Goal: Information Seeking & Learning: Find specific fact

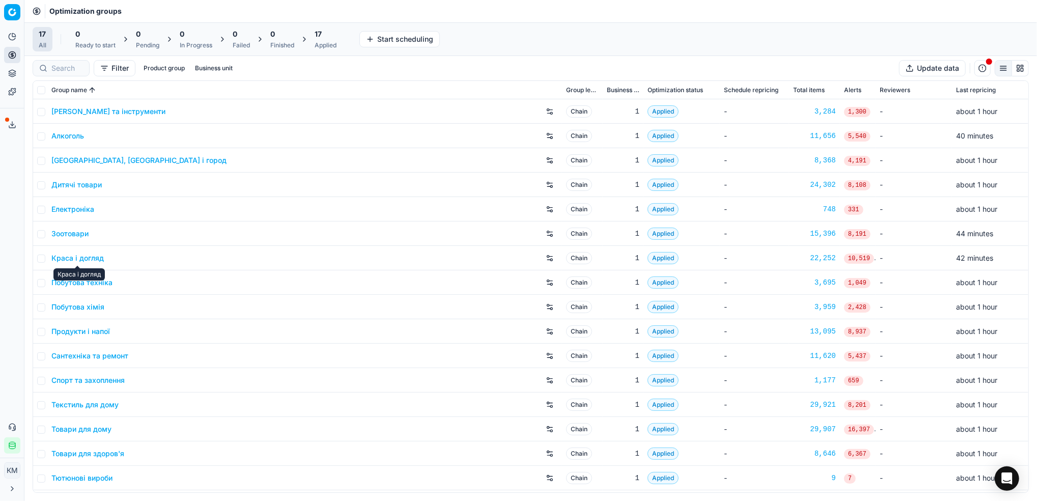
click at [80, 258] on link "Краса і догляд" at bounding box center [77, 258] width 52 height 10
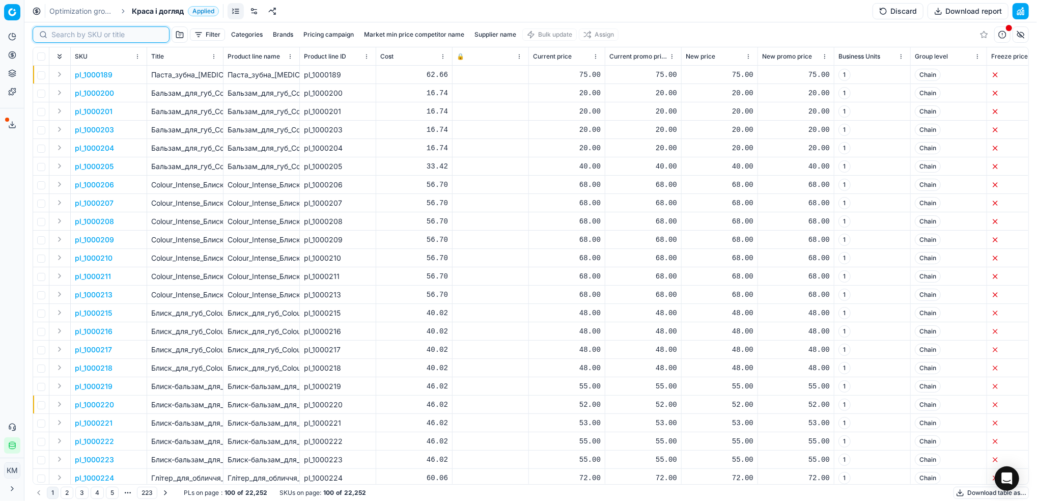
click at [74, 39] on input at bounding box center [106, 35] width 111 height 10
paste input "295618"
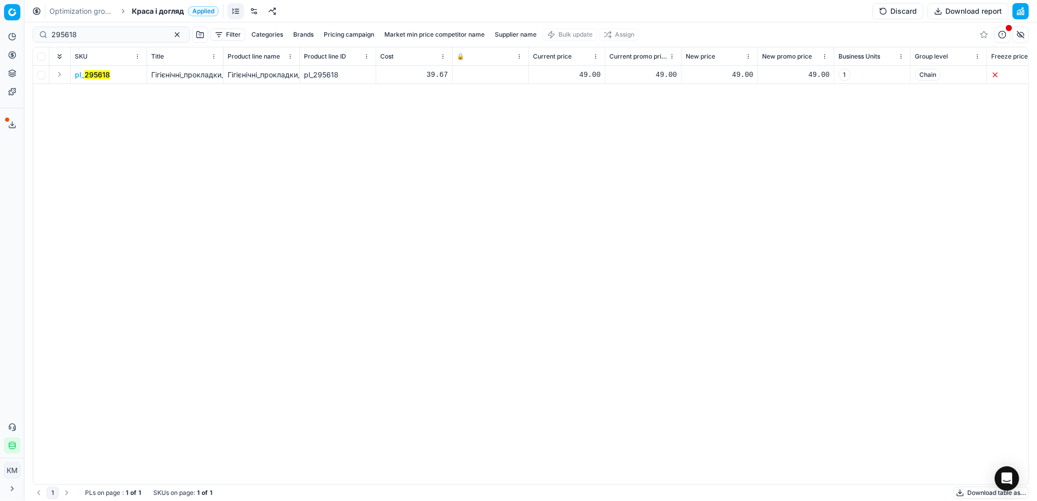
click at [97, 76] on mark "295618" at bounding box center [97, 74] width 25 height 9
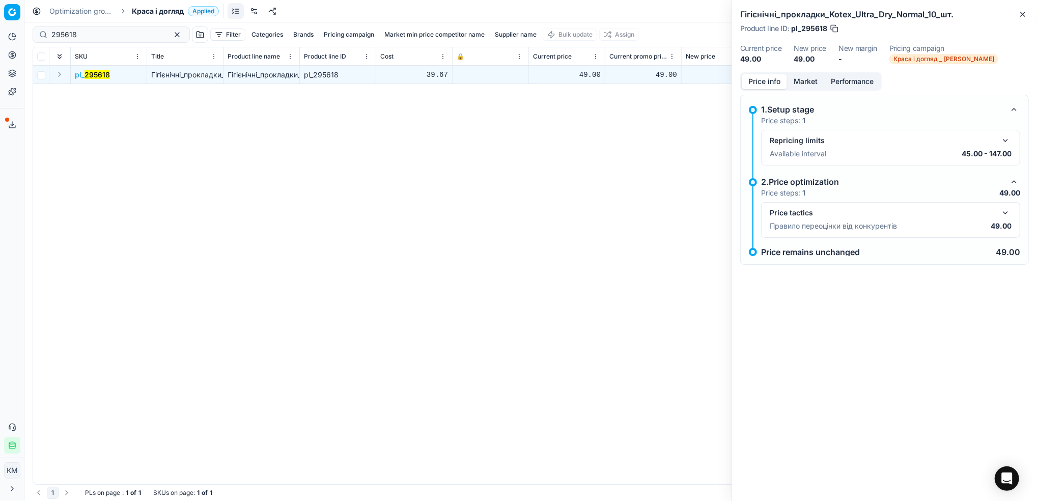
click at [807, 88] on button "Market" at bounding box center [805, 81] width 37 height 15
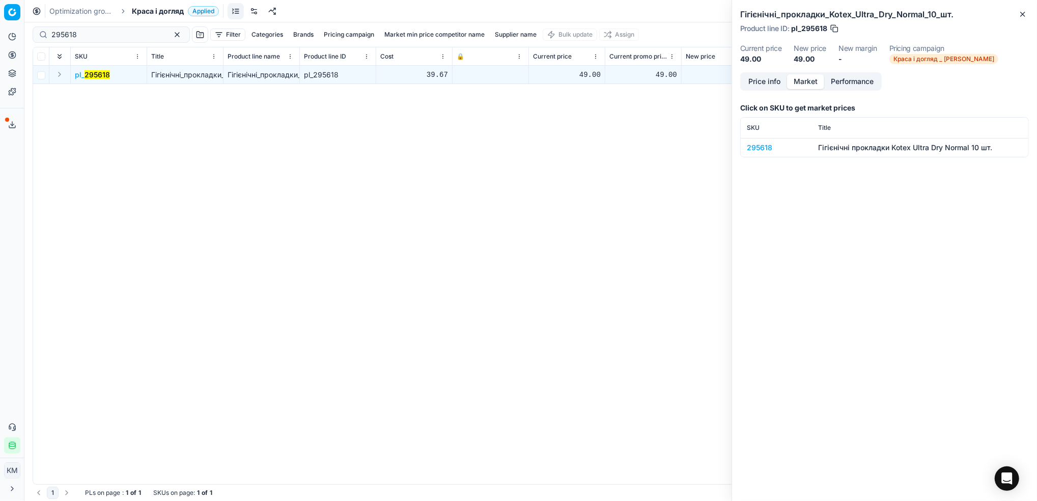
click at [756, 147] on div "295618" at bounding box center [776, 148] width 59 height 10
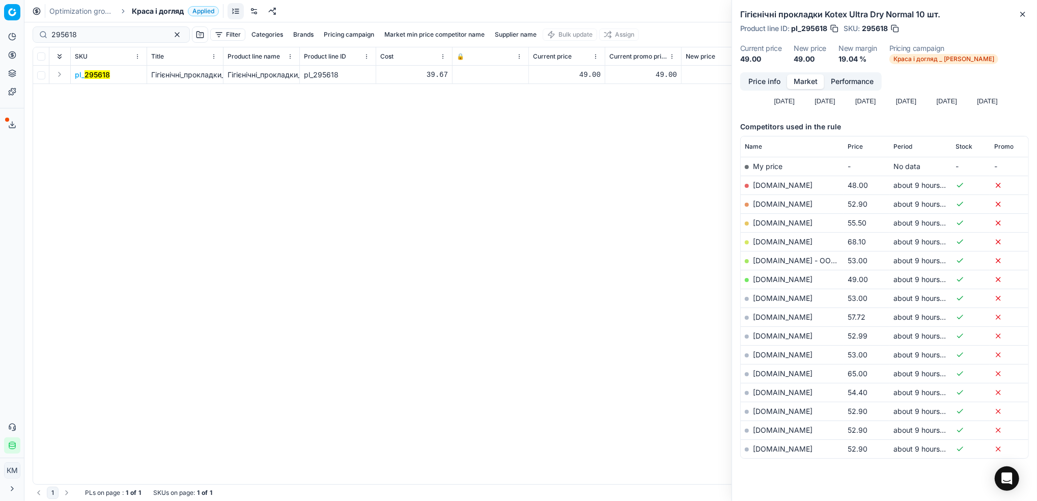
scroll to position [122, 0]
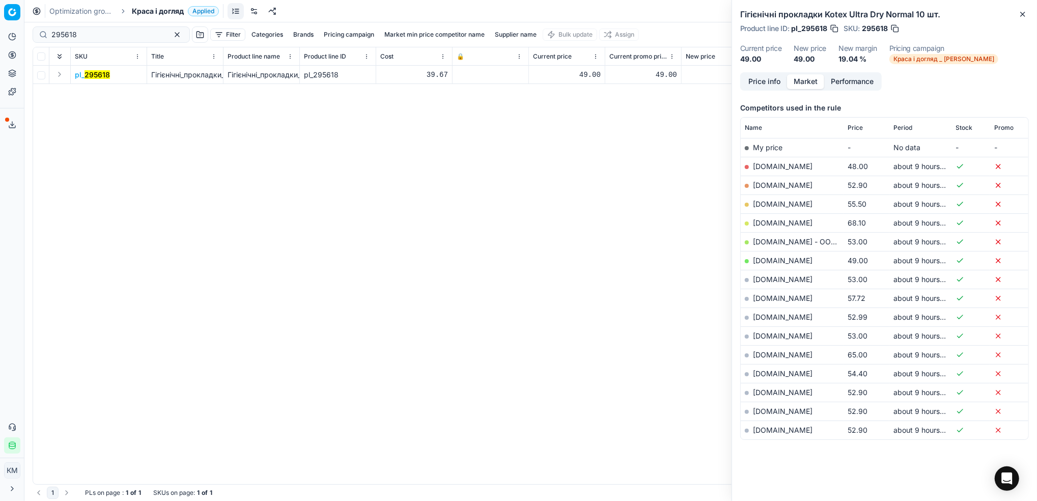
click at [771, 262] on link "[DOMAIN_NAME]" at bounding box center [783, 260] width 60 height 9
click at [0, 36] on html "Pricing platform Analytics Pricing Product portfolio Templates Export service 6…" at bounding box center [518, 250] width 1037 height 501
paste input "50266"
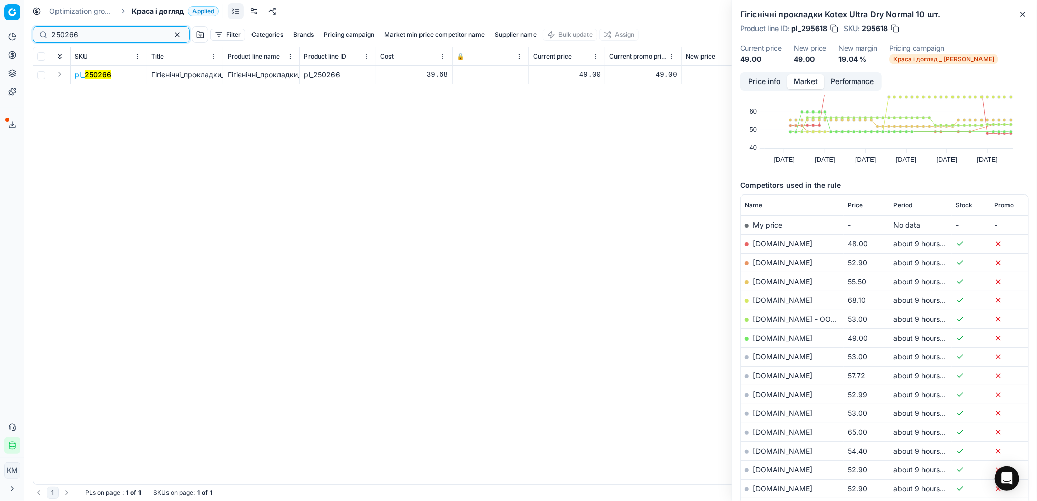
scroll to position [68, 0]
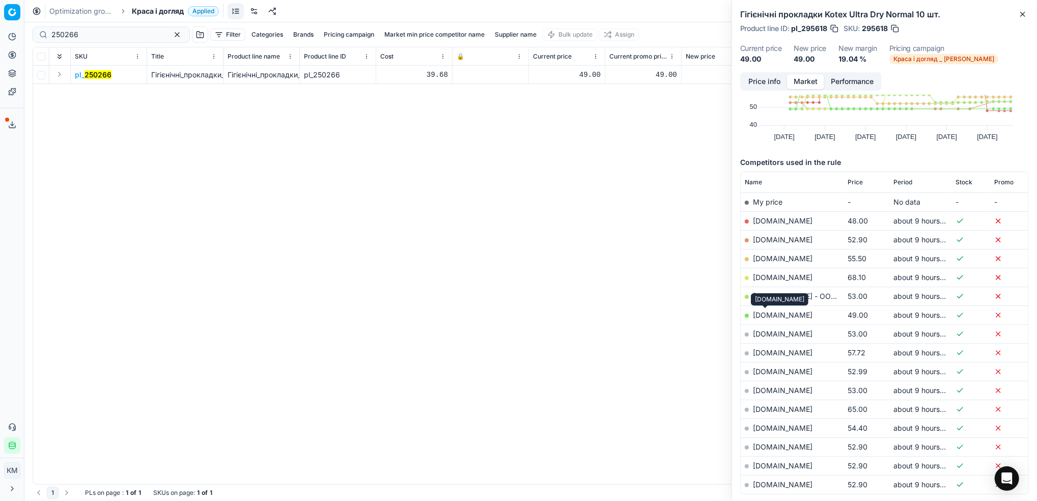
click at [767, 314] on link "[DOMAIN_NAME]" at bounding box center [783, 315] width 60 height 9
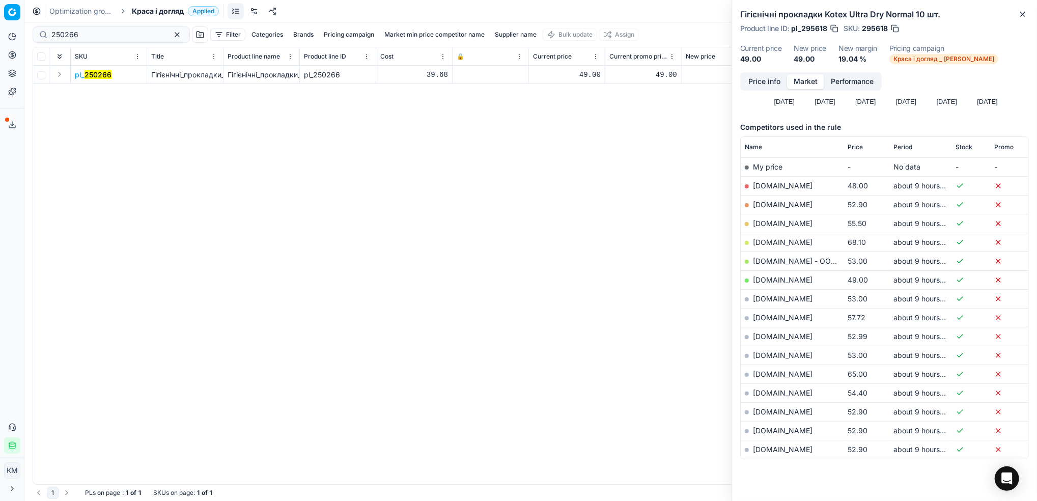
scroll to position [122, 0]
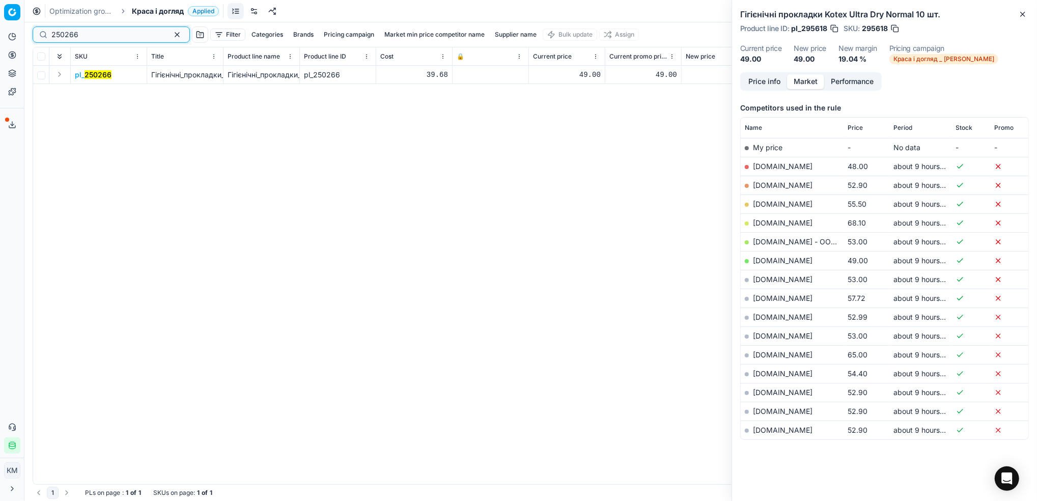
drag, startPoint x: 87, startPoint y: 35, endPoint x: 20, endPoint y: 33, distance: 66.7
click at [19, 34] on div "Pricing platform Analytics Pricing Product portfolio Templates Export service 6…" at bounding box center [518, 250] width 1037 height 501
paste input "303524"
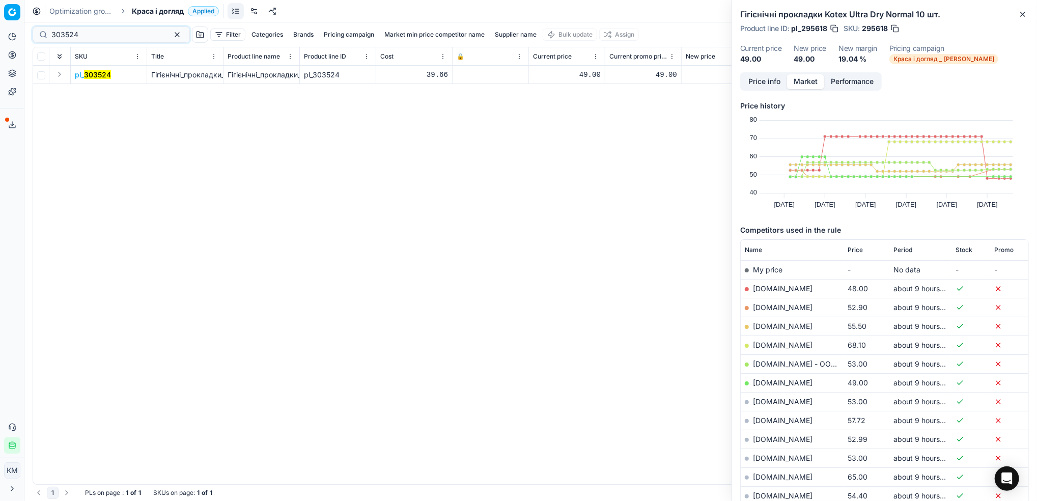
click at [104, 75] on mark "303524" at bounding box center [97, 74] width 27 height 9
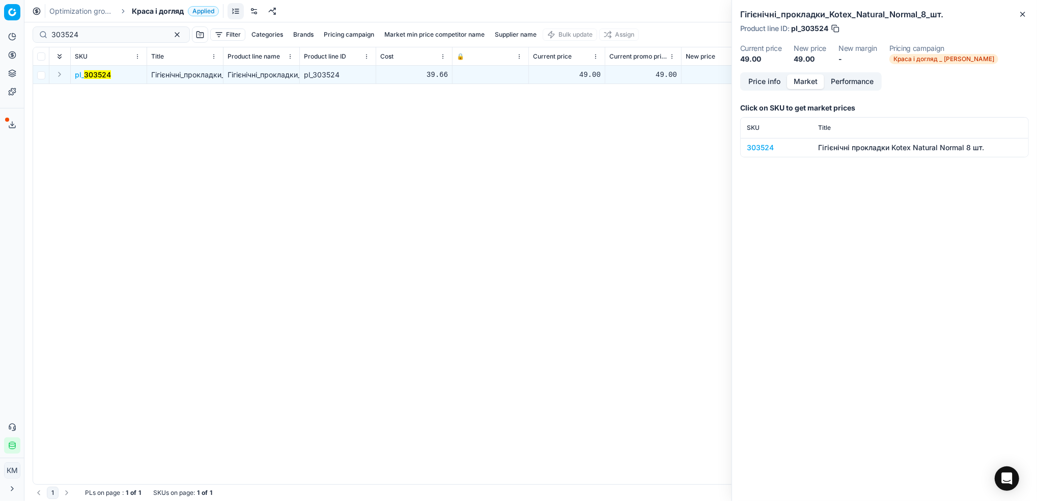
click at [766, 152] on div "303524" at bounding box center [776, 148] width 59 height 10
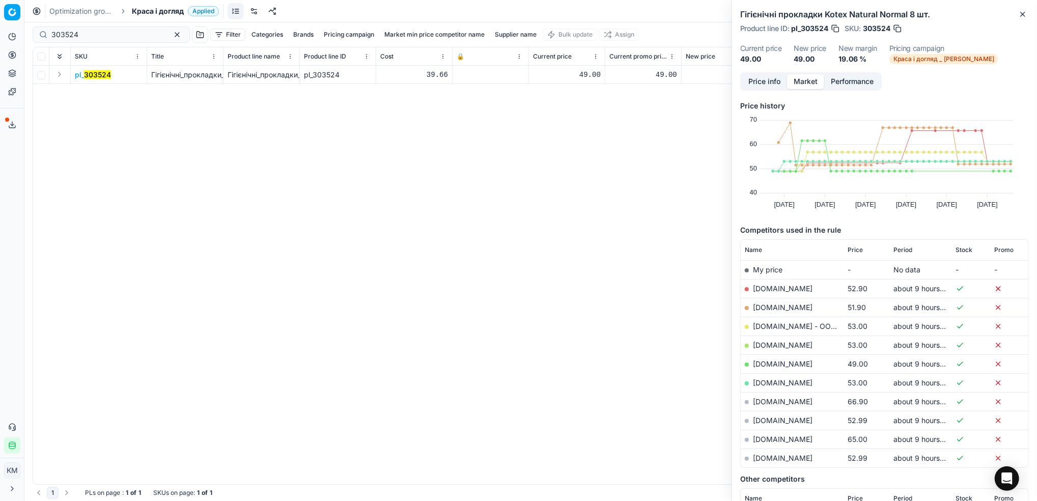
click at [770, 362] on link "[DOMAIN_NAME]" at bounding box center [783, 363] width 60 height 9
drag, startPoint x: 70, startPoint y: 36, endPoint x: 11, endPoint y: 27, distance: 59.6
click at [0, 32] on div "Pricing platform Analytics Pricing Product portfolio Templates Export service 6…" at bounding box center [518, 250] width 1037 height 501
paste input "173701"
click at [102, 75] on mark "173701" at bounding box center [94, 74] width 23 height 9
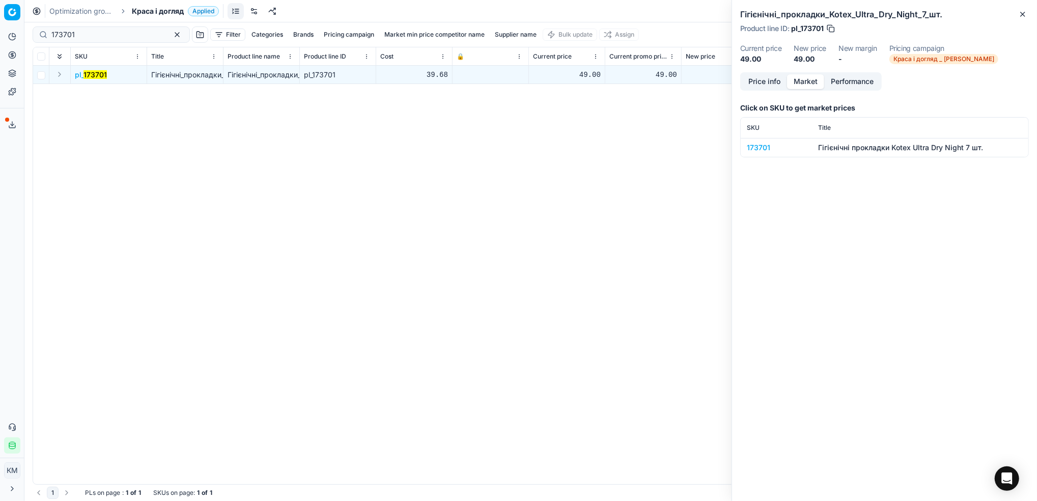
click at [751, 147] on div "173701" at bounding box center [776, 148] width 59 height 10
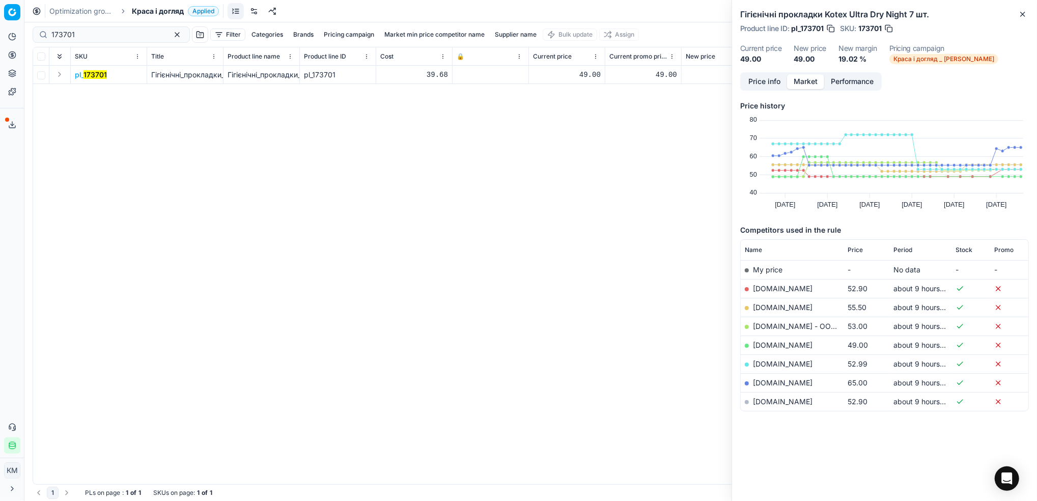
click at [772, 344] on link "[DOMAIN_NAME]" at bounding box center [783, 345] width 60 height 9
click at [766, 345] on link "[DOMAIN_NAME]" at bounding box center [783, 345] width 60 height 9
drag, startPoint x: 110, startPoint y: 40, endPoint x: 17, endPoint y: 32, distance: 93.5
click at [6, 32] on div "Pricing platform Analytics Pricing Product portfolio Templates Export service 6…" at bounding box center [518, 250] width 1037 height 501
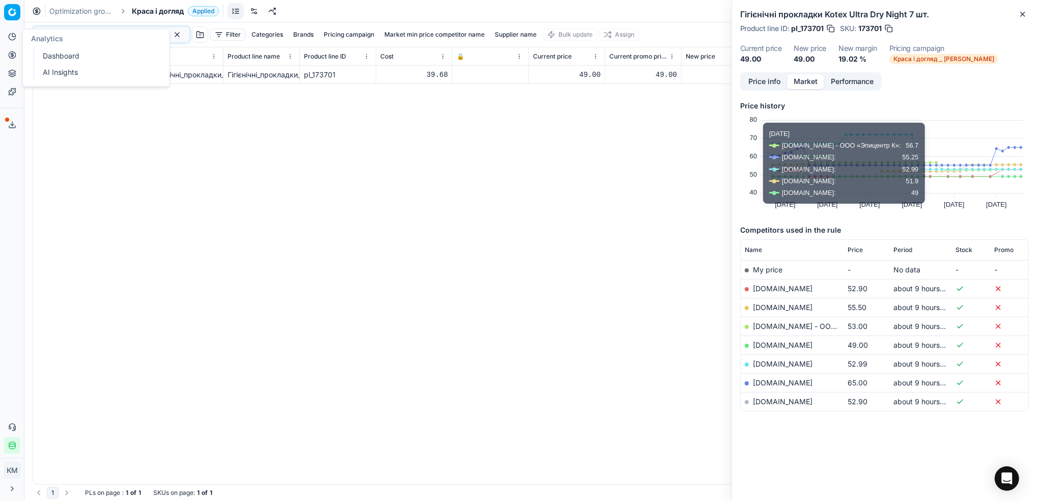
click at [767, 81] on button "Price info" at bounding box center [764, 81] width 45 height 15
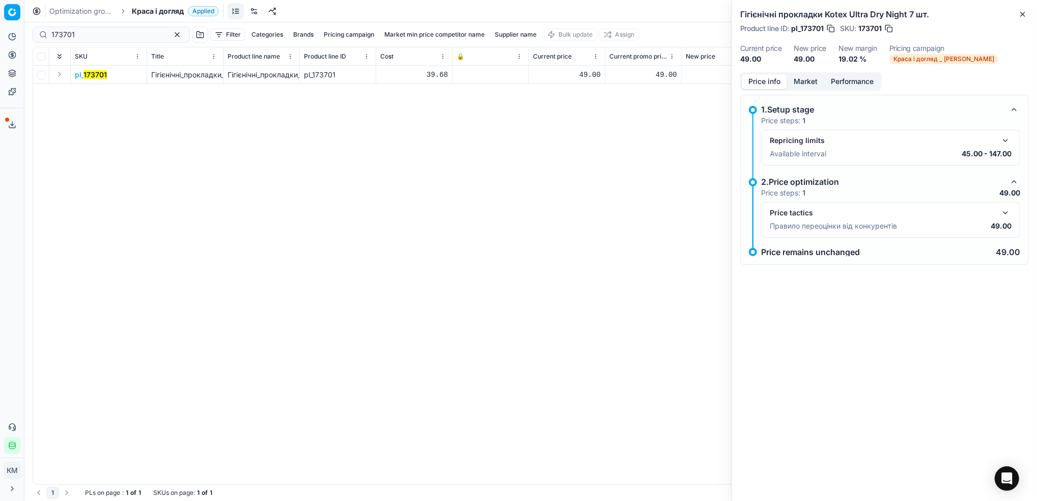
click at [797, 81] on button "Market" at bounding box center [805, 81] width 37 height 15
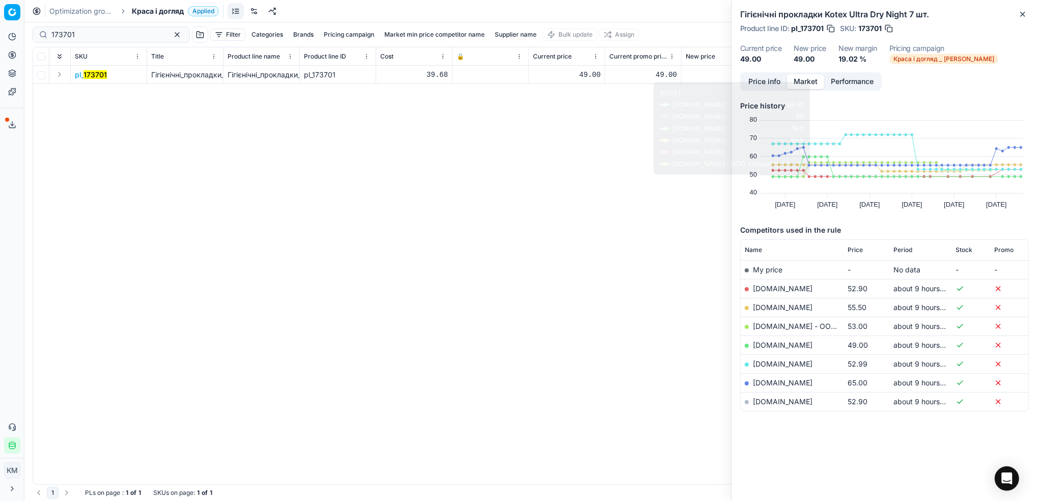
click at [772, 83] on button "Price info" at bounding box center [764, 81] width 45 height 15
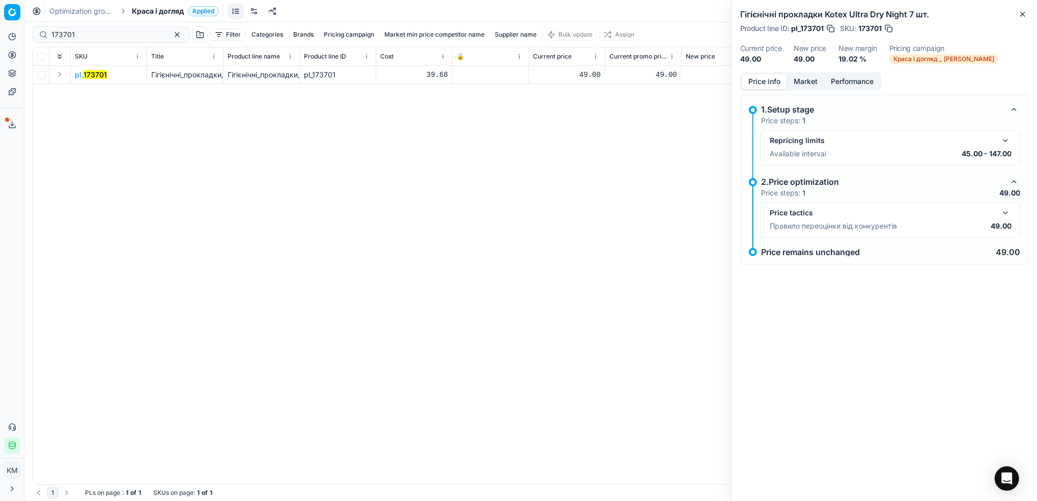
click at [797, 254] on p "Price remains unchanged" at bounding box center [810, 252] width 99 height 8
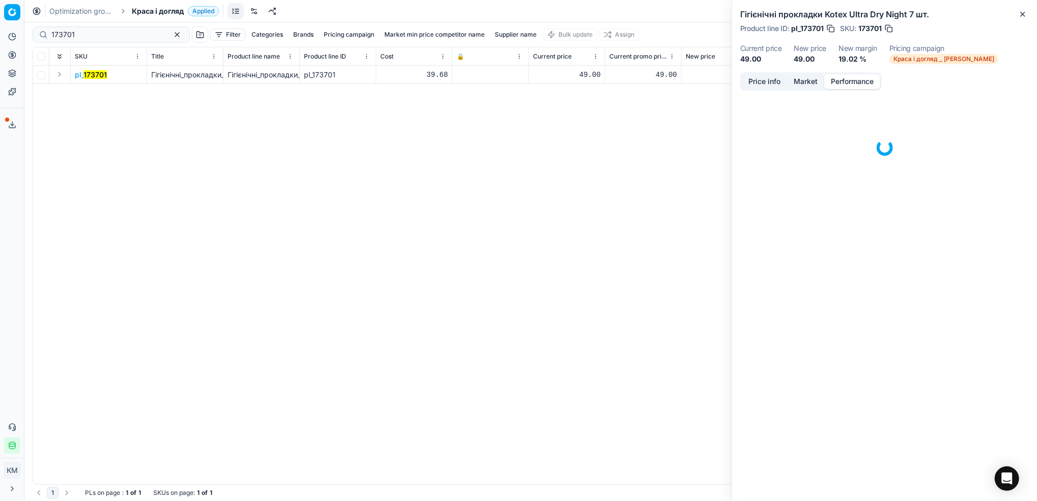
click at [859, 80] on button "Performance" at bounding box center [852, 81] width 56 height 15
click at [810, 81] on button "Market" at bounding box center [805, 81] width 37 height 15
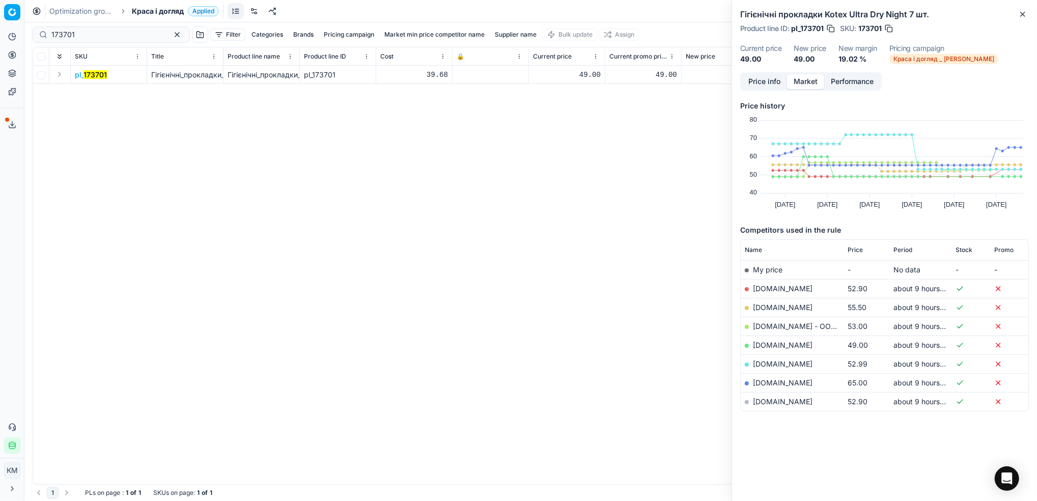
click at [775, 82] on button "Price info" at bounding box center [764, 81] width 45 height 15
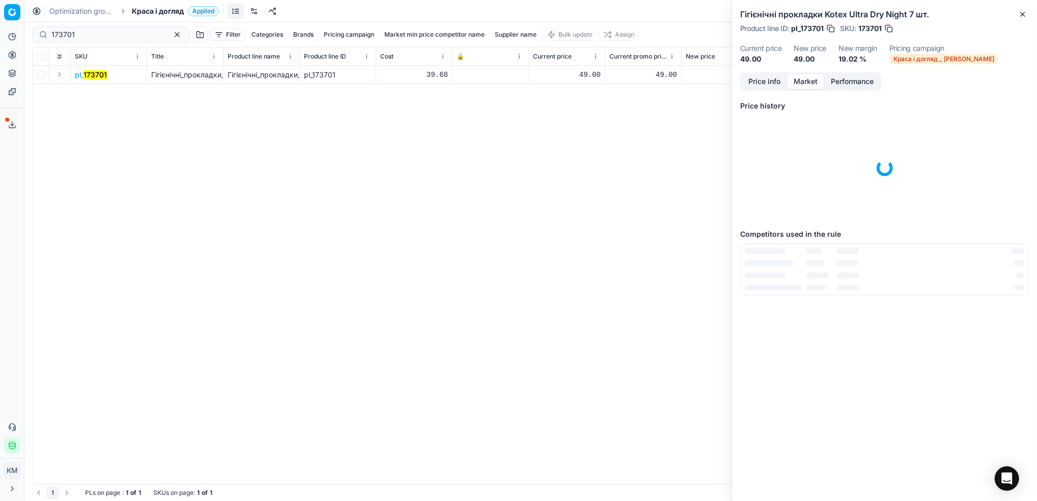
click at [811, 85] on button "Market" at bounding box center [805, 81] width 37 height 15
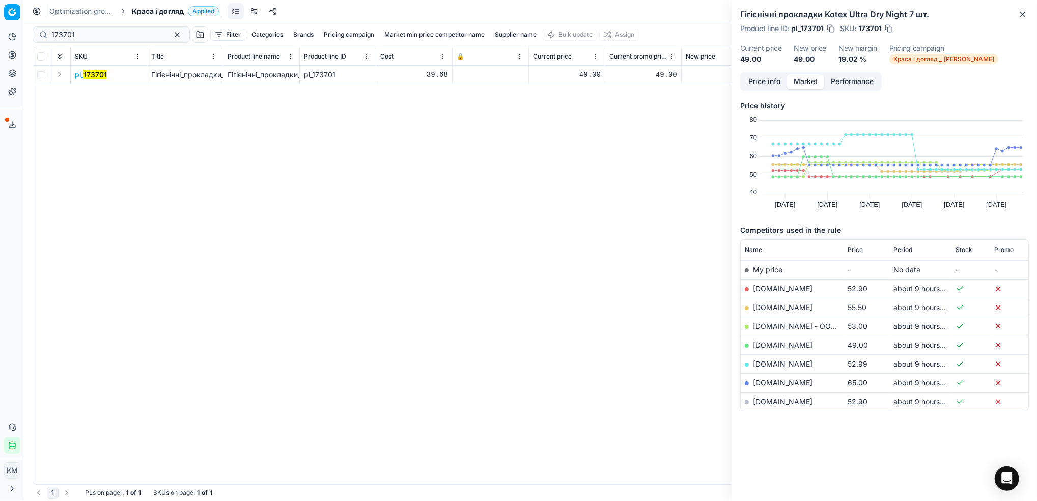
click at [772, 341] on link "[DOMAIN_NAME]" at bounding box center [783, 345] width 60 height 9
click at [25, 37] on div "Pricing platform Analytics Pricing Product portfolio Templates Export service 6…" at bounding box center [518, 250] width 1037 height 501
paste input "321332"
type input "321332"
